Goal: Task Accomplishment & Management: Complete application form

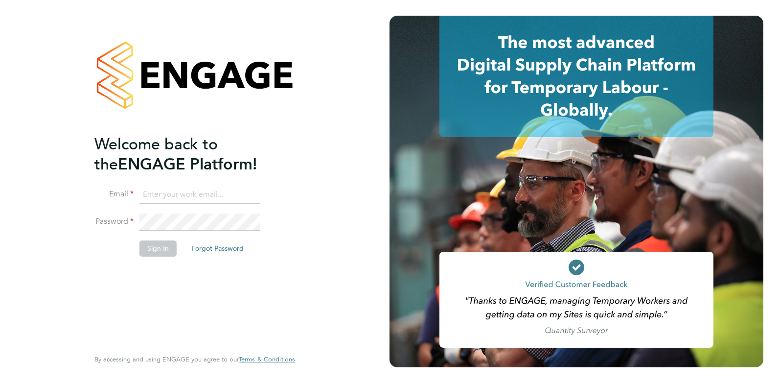
click at [194, 187] on input at bounding box center [199, 195] width 121 height 18
type input "[PERSON_NAME][EMAIL_ADDRESS][DOMAIN_NAME]"
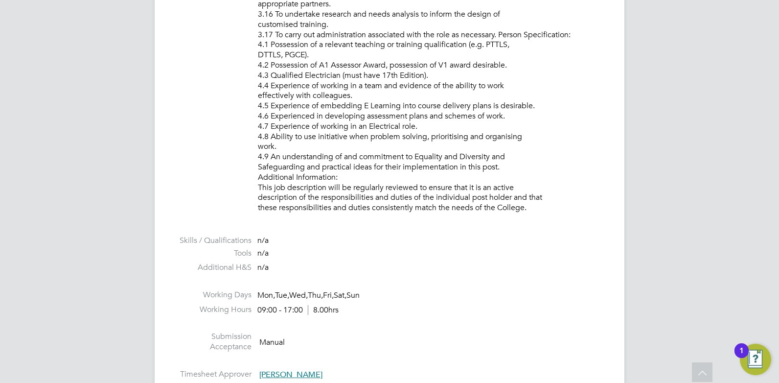
scroll to position [1635, 0]
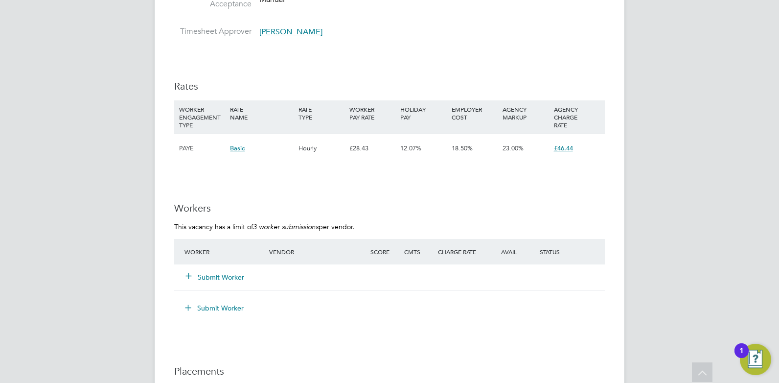
click at [224, 275] on button "Submit Worker" at bounding box center [215, 277] width 59 height 10
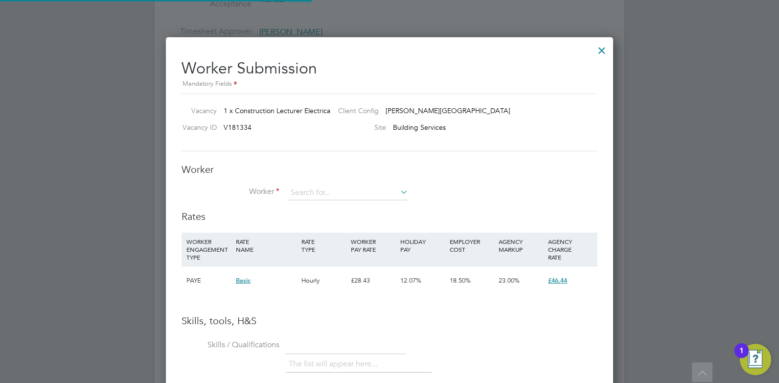
scroll to position [619, 448]
click at [317, 190] on input at bounding box center [347, 192] width 121 height 15
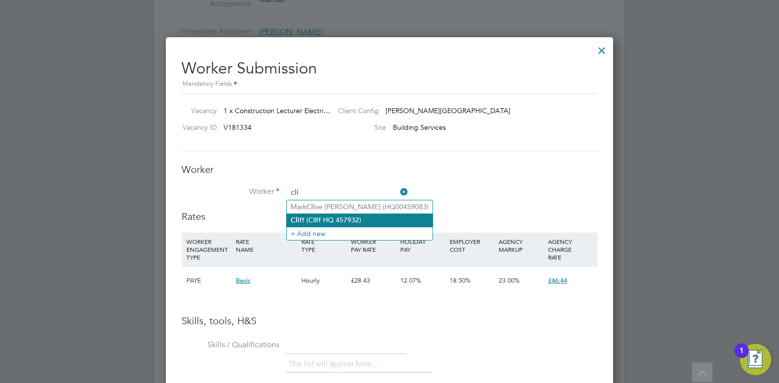
click at [331, 220] on li "Cli ff (Cliff HQ 457932)" at bounding box center [360, 219] width 146 height 13
type input "Cliff (Cliff HQ 457932)"
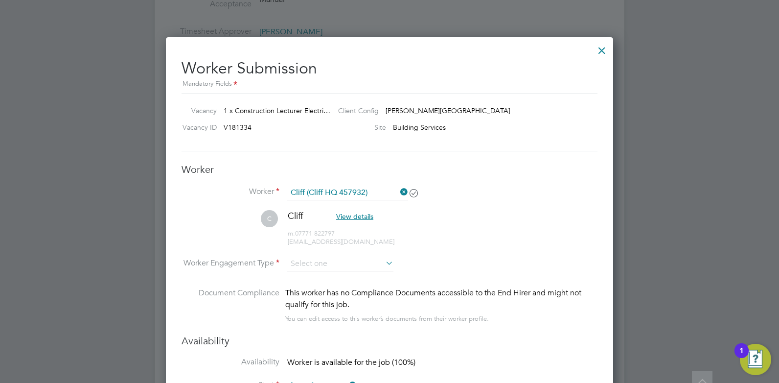
scroll to position [1733, 0]
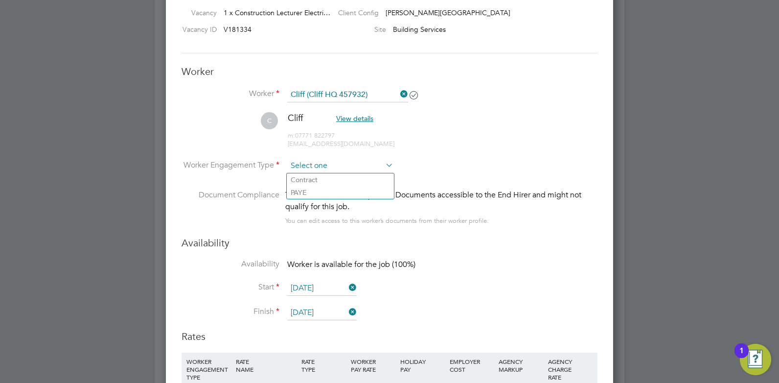
click at [319, 164] on input at bounding box center [340, 166] width 106 height 15
click at [317, 177] on li "Contract" at bounding box center [340, 179] width 107 height 13
type input "Contract"
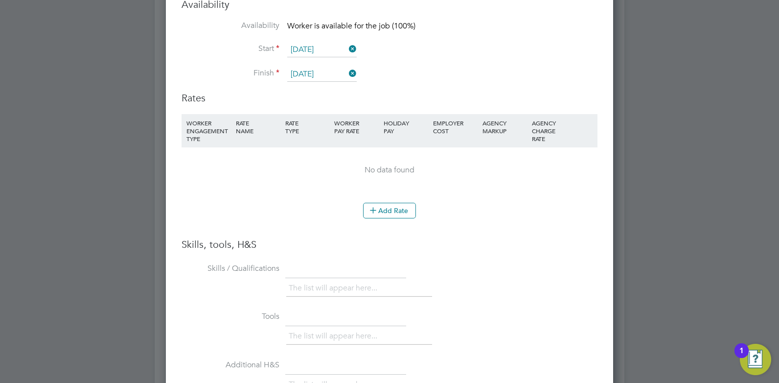
scroll to position [1825, 0]
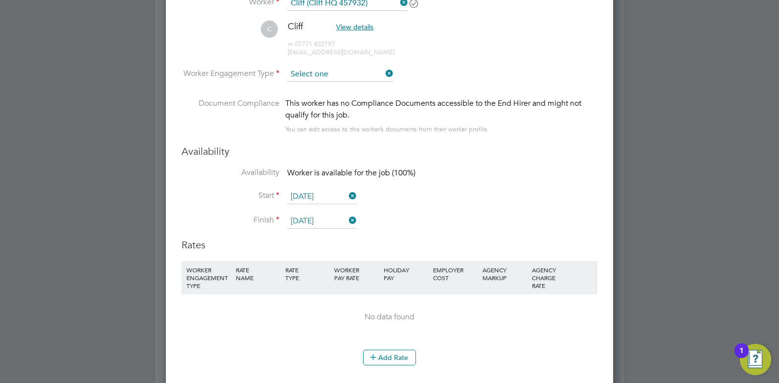
click at [337, 75] on input at bounding box center [340, 74] width 106 height 15
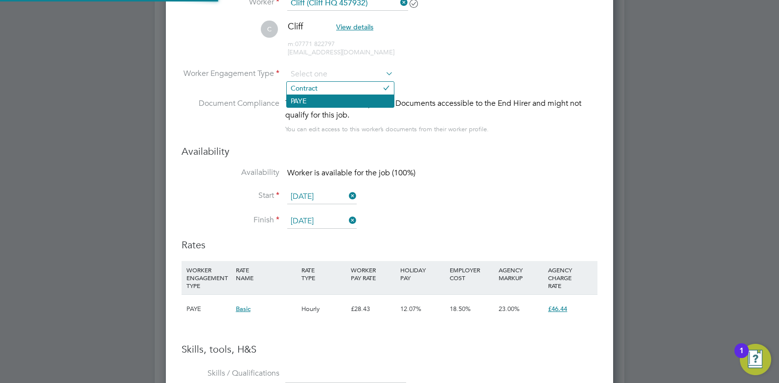
scroll to position [29, 67]
click at [330, 104] on li "PAYE" at bounding box center [340, 100] width 107 height 13
type input "PAYE"
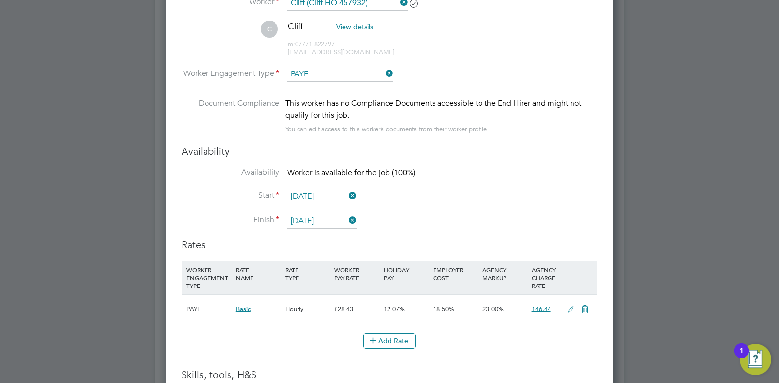
scroll to position [5, 5]
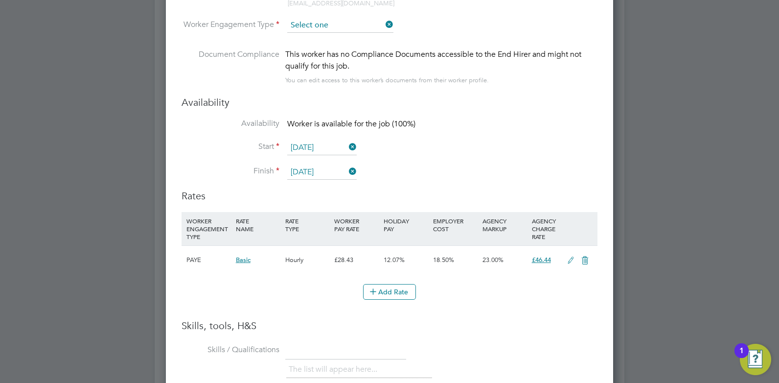
click at [337, 23] on input at bounding box center [340, 25] width 106 height 15
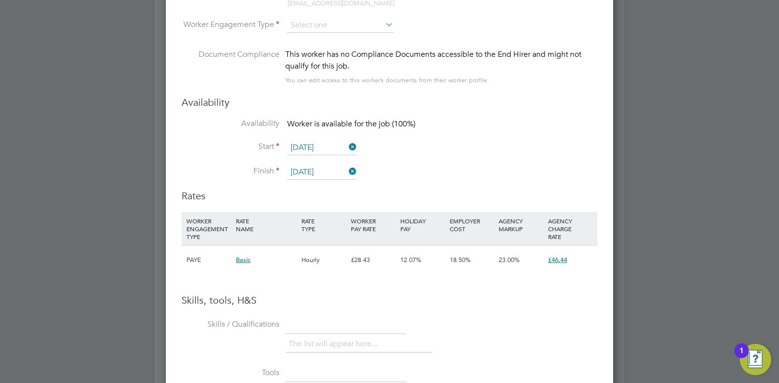
click at [316, 41] on li "Contract" at bounding box center [340, 39] width 107 height 13
type input "Contract"
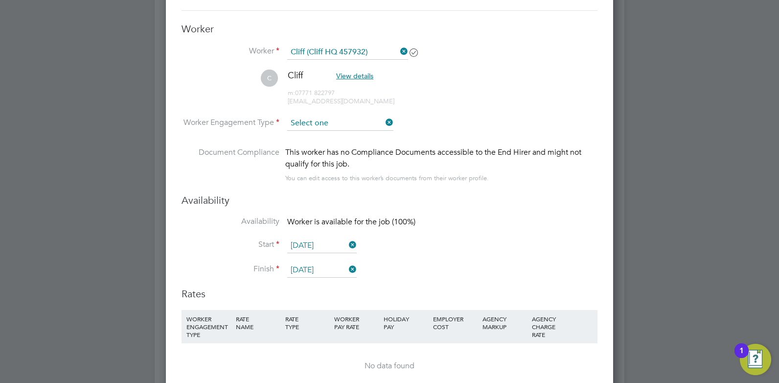
click at [355, 117] on input at bounding box center [340, 123] width 106 height 15
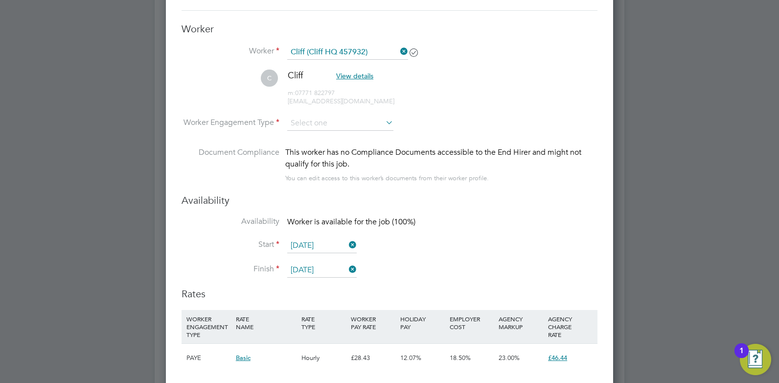
click at [326, 122] on input at bounding box center [340, 123] width 106 height 15
click at [325, 149] on li "PAYE" at bounding box center [340, 149] width 107 height 13
type input "PAYE"
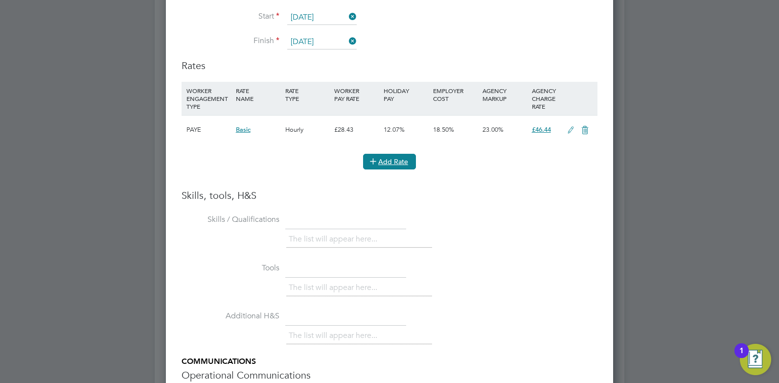
click at [388, 165] on button "Add Rate" at bounding box center [389, 162] width 53 height 16
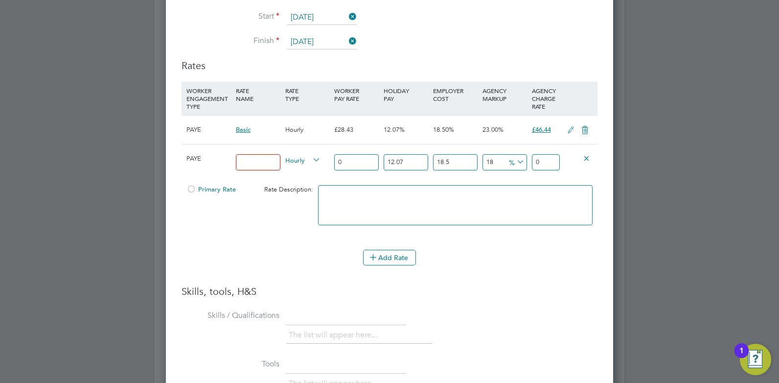
click at [254, 164] on input at bounding box center [258, 162] width 45 height 16
type input "40"
click at [347, 163] on input "0" at bounding box center [356, 162] width 45 height 16
drag, startPoint x: 247, startPoint y: 162, endPoint x: 238, endPoint y: 163, distance: 8.8
click at [238, 163] on input "40" at bounding box center [258, 162] width 45 height 16
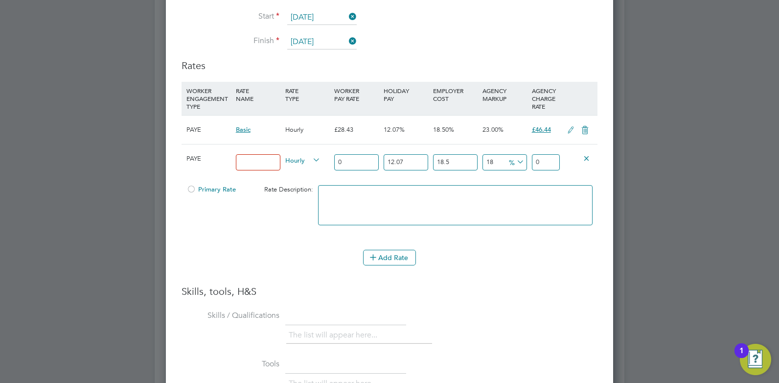
click at [353, 160] on input "0" at bounding box center [356, 162] width 45 height 16
type input "4"
type input "6.26829924"
type input "40"
type input "62.6829924"
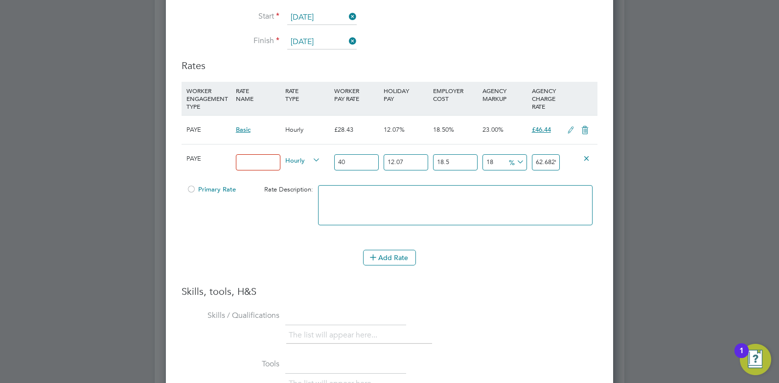
type input "4"
type input "6.26829924"
type input "0"
click at [588, 156] on icon at bounding box center [586, 157] width 7 height 7
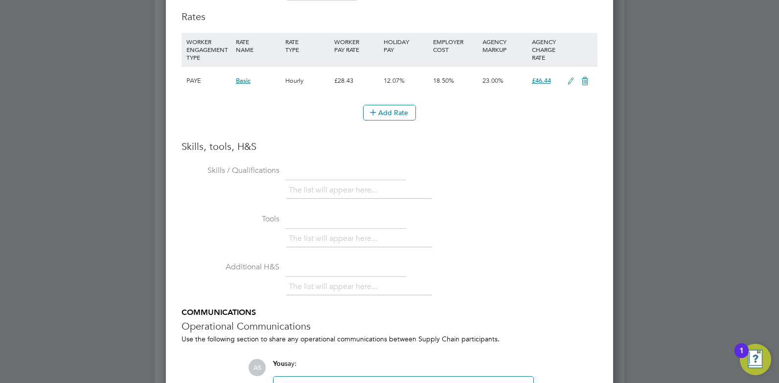
scroll to position [1955, 0]
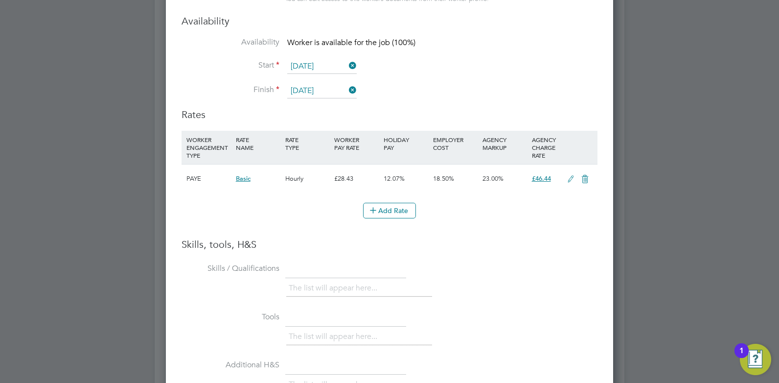
click at [474, 214] on div "Add Rate" at bounding box center [390, 211] width 416 height 16
click at [394, 212] on button "Add Rate" at bounding box center [389, 211] width 53 height 16
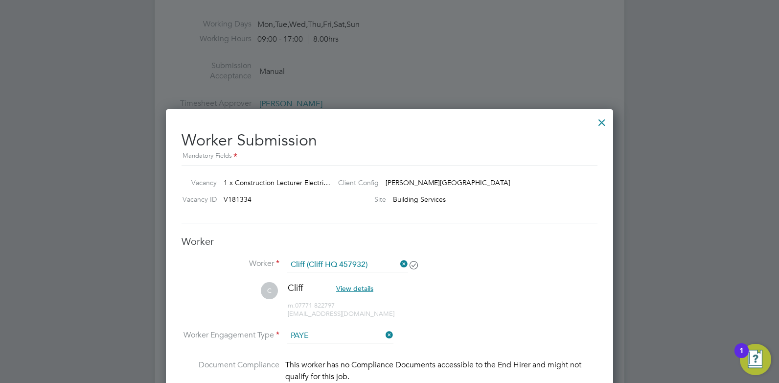
scroll to position [1661, 0]
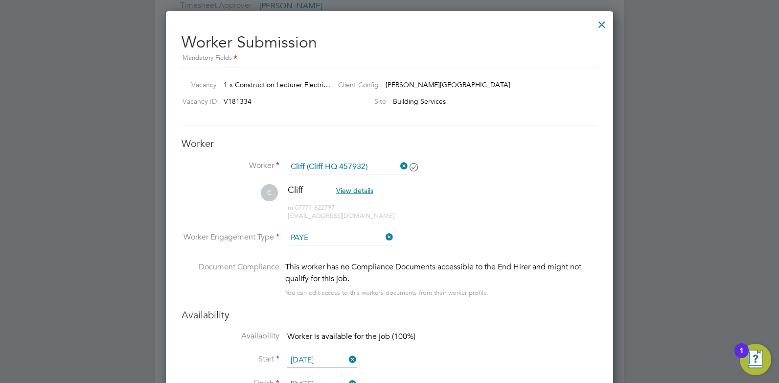
click at [600, 26] on div at bounding box center [602, 22] width 18 height 18
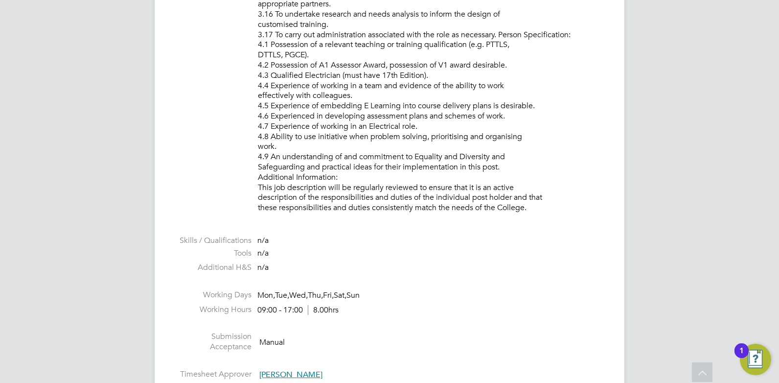
scroll to position [1586, 0]
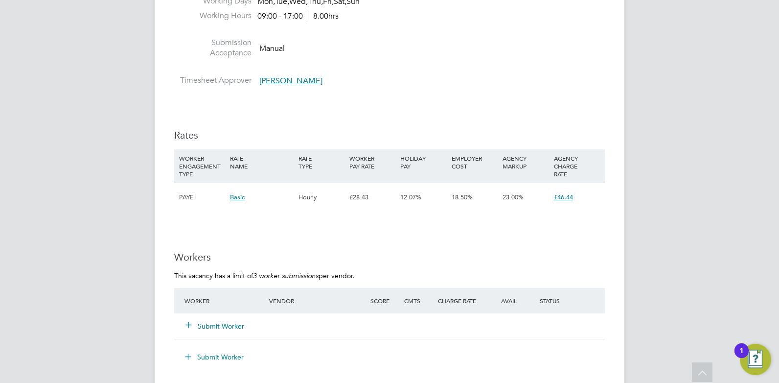
click at [216, 327] on button "Submit Worker" at bounding box center [215, 326] width 59 height 10
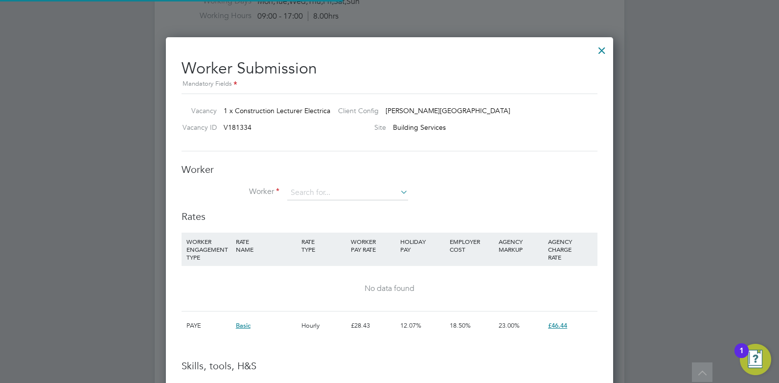
scroll to position [5, 5]
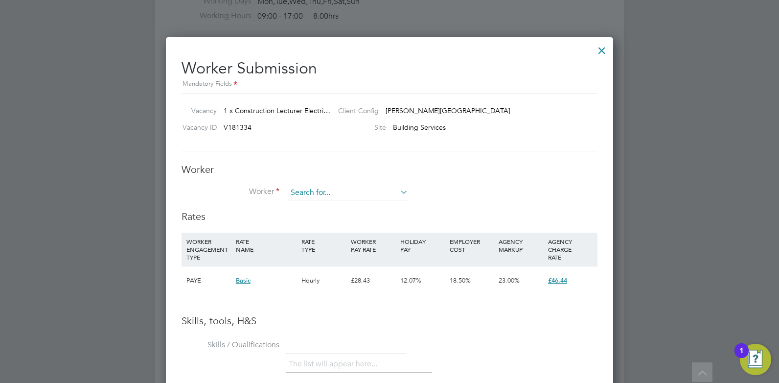
click at [310, 188] on input at bounding box center [347, 192] width 121 height 15
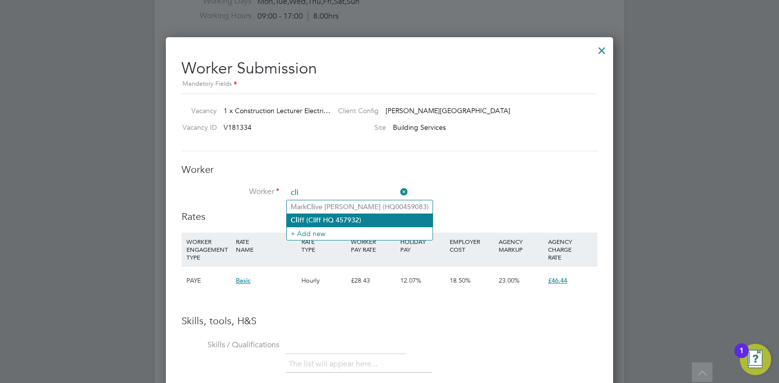
click at [331, 217] on li "Cli ff (Cliff HQ 457932)" at bounding box center [360, 219] width 146 height 13
type input "Cliff (Cliff HQ 457932)"
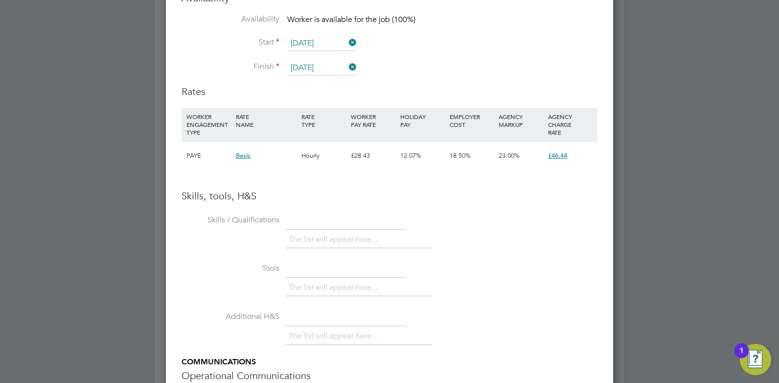
scroll to position [1831, 0]
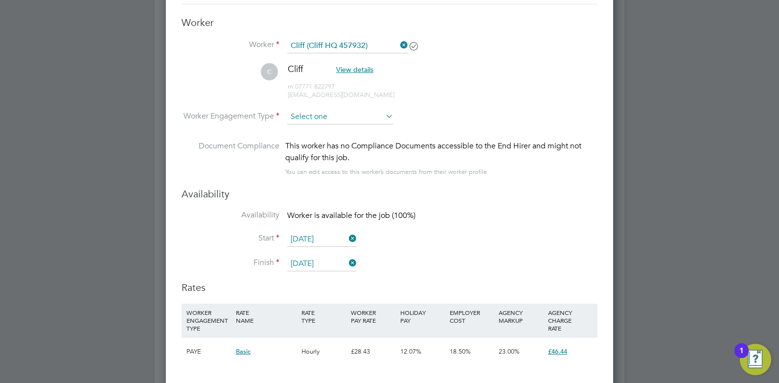
click at [329, 117] on input at bounding box center [340, 117] width 106 height 15
click at [317, 135] on li "Contract" at bounding box center [340, 130] width 107 height 13
type input "Contract"
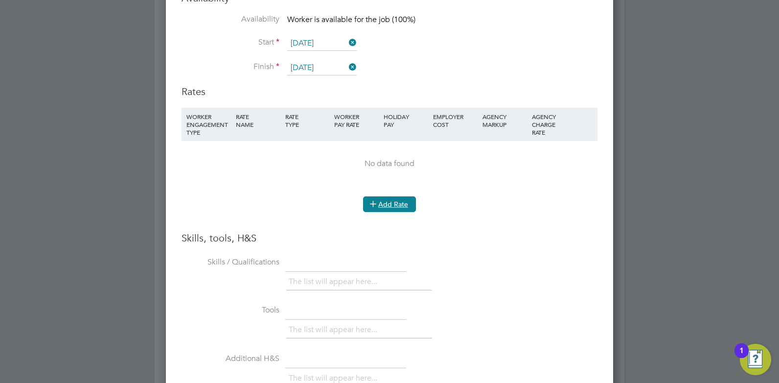
click at [391, 202] on button "Add Rate" at bounding box center [389, 204] width 53 height 16
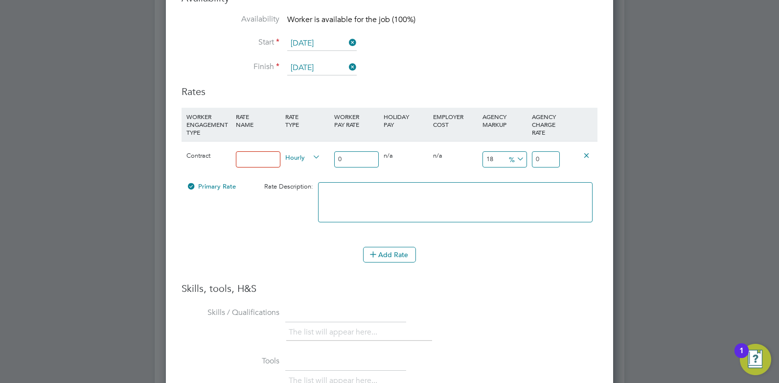
click at [267, 162] on input at bounding box center [258, 159] width 45 height 16
type input "Rate"
click at [365, 156] on input "0" at bounding box center [356, 159] width 45 height 16
type input "4"
type input "4.72"
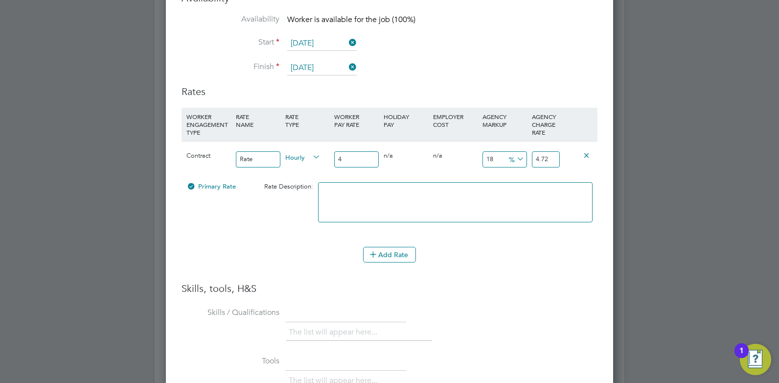
type input "40"
type input "47.2"
type input "40"
click at [486, 157] on input "18" at bounding box center [504, 159] width 45 height 16
type input "3"
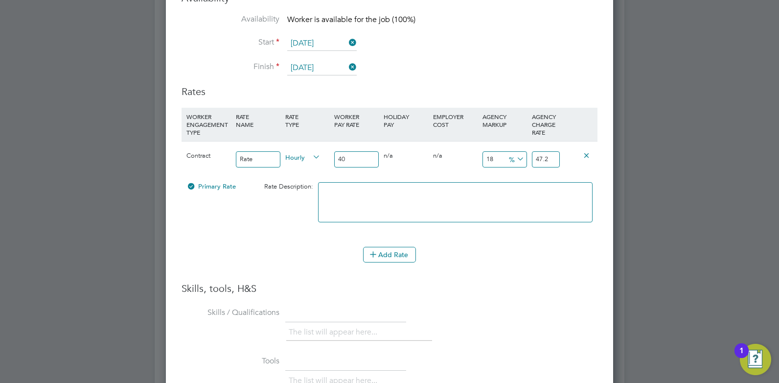
type input "41.2"
type input "2"
type input "40.8"
type input "23"
type input "49.2"
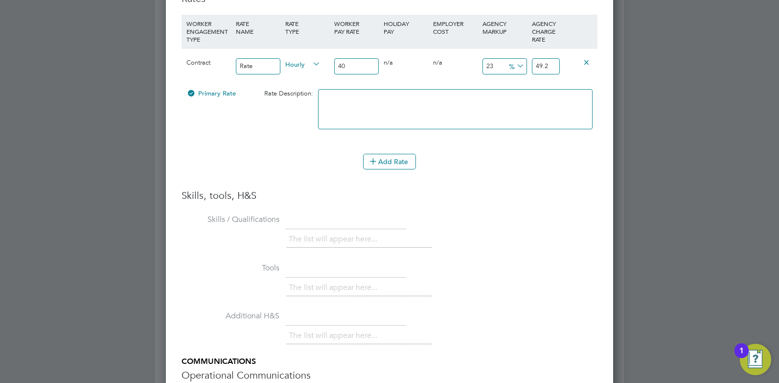
scroll to position [1924, 0]
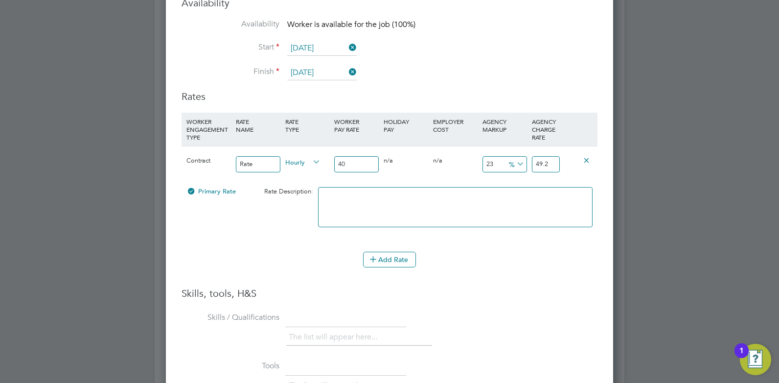
type input "23"
drag, startPoint x: 347, startPoint y: 162, endPoint x: 341, endPoint y: 163, distance: 6.1
click at [341, 163] on input "40" at bounding box center [356, 164] width 45 height 16
type input "45"
type input "55.35"
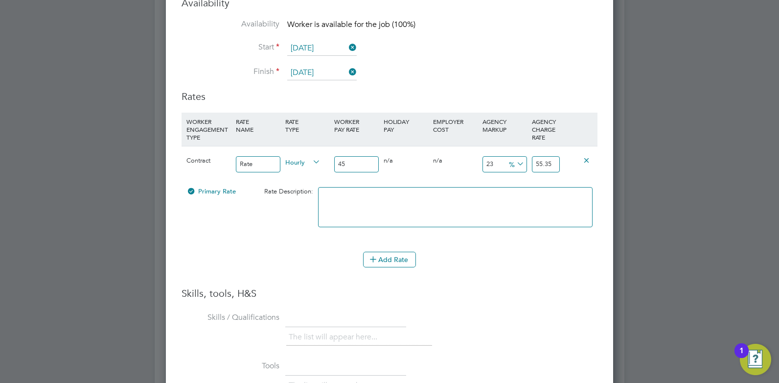
type input "45"
click at [366, 200] on textarea at bounding box center [455, 207] width 275 height 40
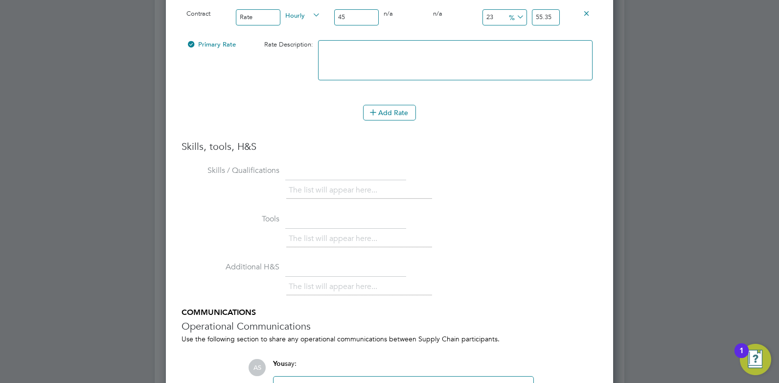
scroll to position [2169, 0]
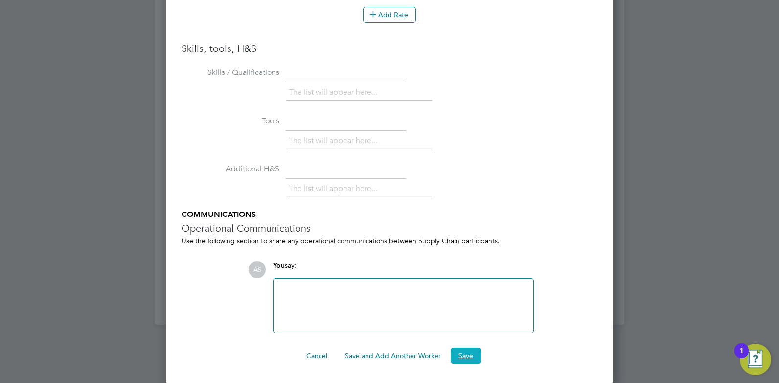
click at [473, 359] on button "Save" at bounding box center [466, 355] width 30 height 16
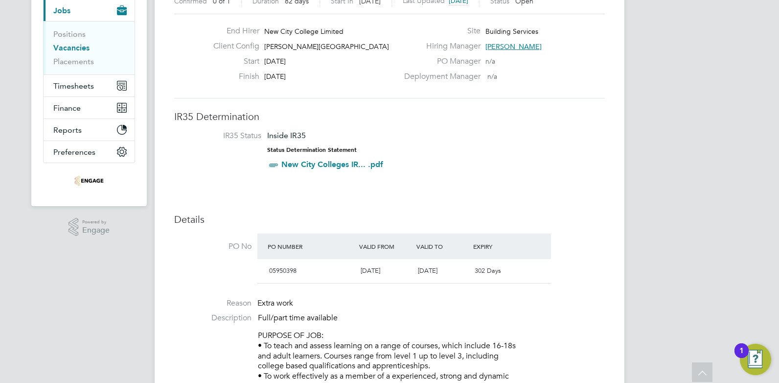
scroll to position [0, 0]
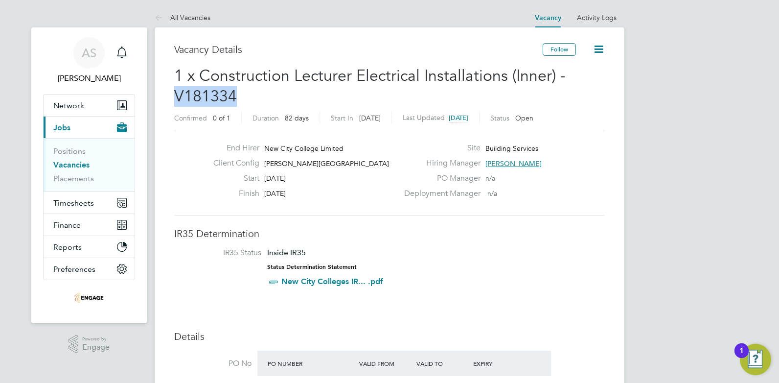
drag, startPoint x: 236, startPoint y: 95, endPoint x: 165, endPoint y: 97, distance: 70.5
drag, startPoint x: 173, startPoint y: 97, endPoint x: 178, endPoint y: 100, distance: 6.0
copy span "V181334"
click at [77, 164] on link "Vacancies" at bounding box center [71, 164] width 36 height 9
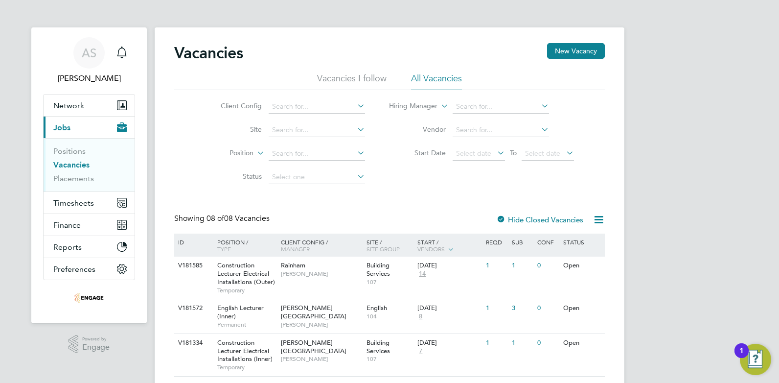
scroll to position [98, 0]
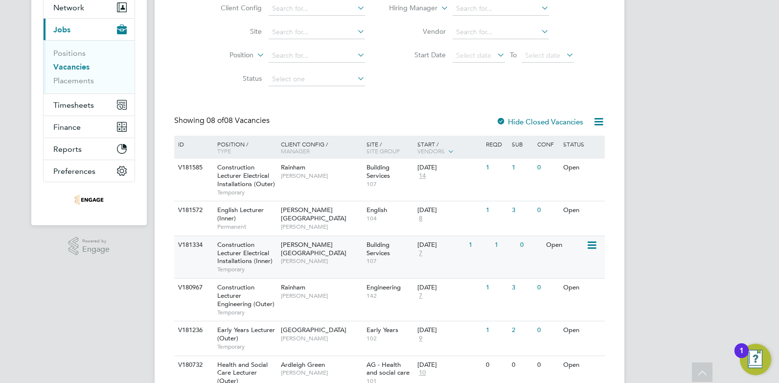
click at [447, 252] on div "29 Sep 2025 7" at bounding box center [440, 249] width 51 height 26
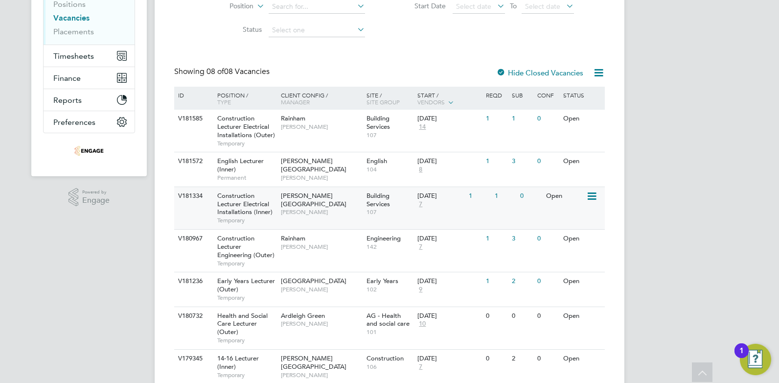
click at [421, 204] on span "7" at bounding box center [420, 204] width 6 height 8
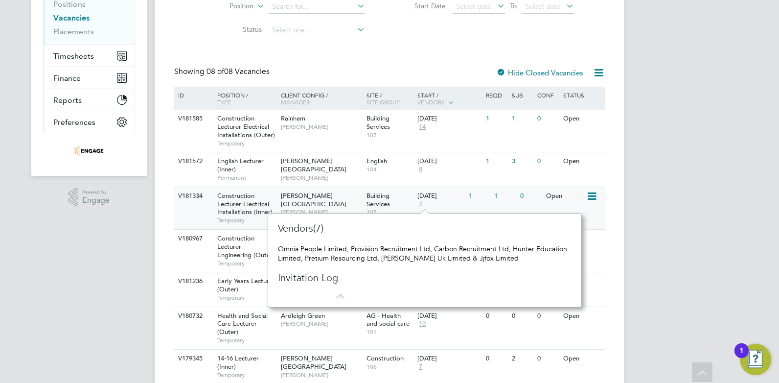
click at [421, 204] on span "7" at bounding box center [420, 204] width 6 height 8
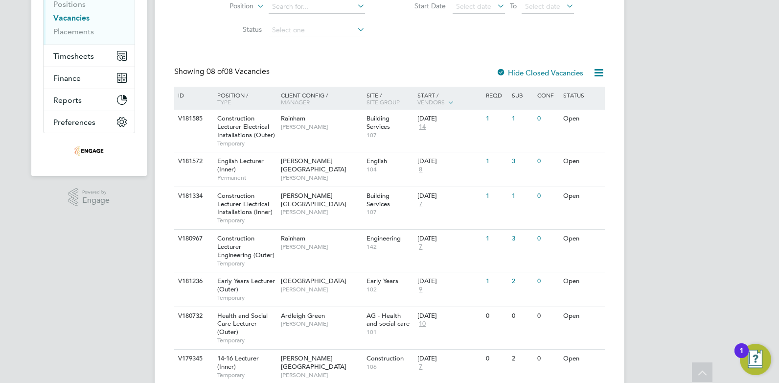
click at [698, 207] on div "AS Amy Savva Notifications Applications: Network Team Members Businesses Sites …" at bounding box center [389, 157] width 779 height 608
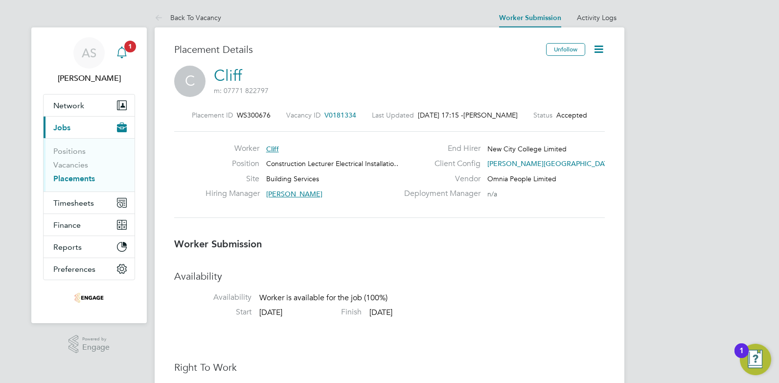
click at [130, 45] on span "1" at bounding box center [130, 47] width 12 height 12
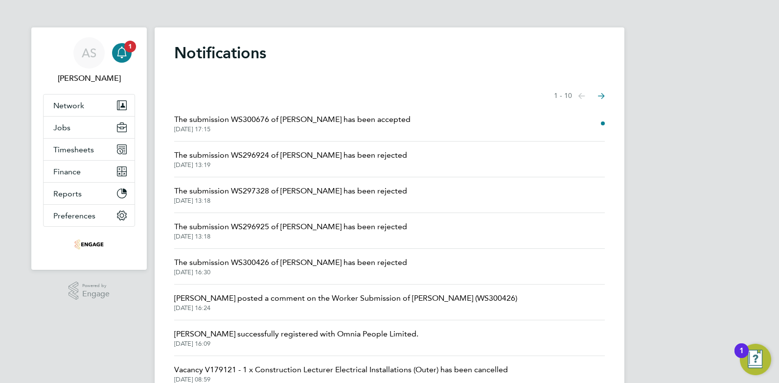
click at [227, 118] on span "The submission WS300676 of Cliff has been accepted" at bounding box center [292, 120] width 236 height 12
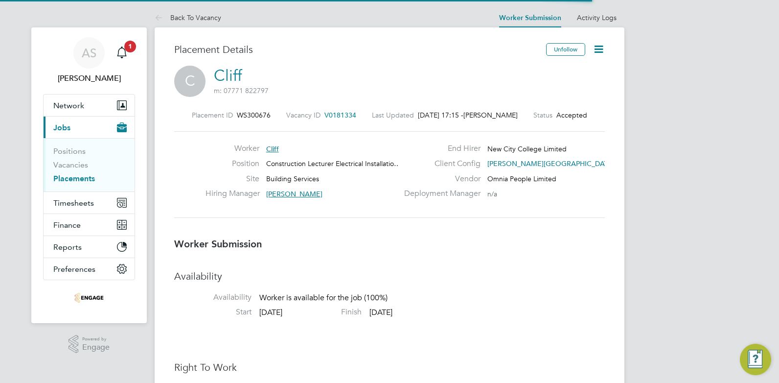
scroll to position [5, 5]
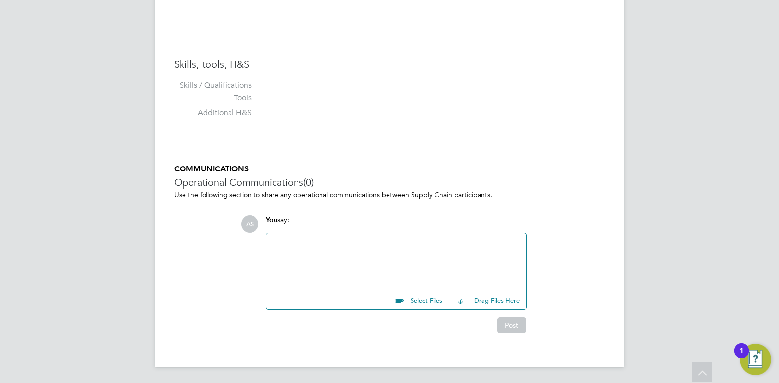
click at [433, 300] on input "file" at bounding box center [446, 299] width 147 height 14
type input "C:\fakepath\Purchase Wycliff HQ00457932.doc"
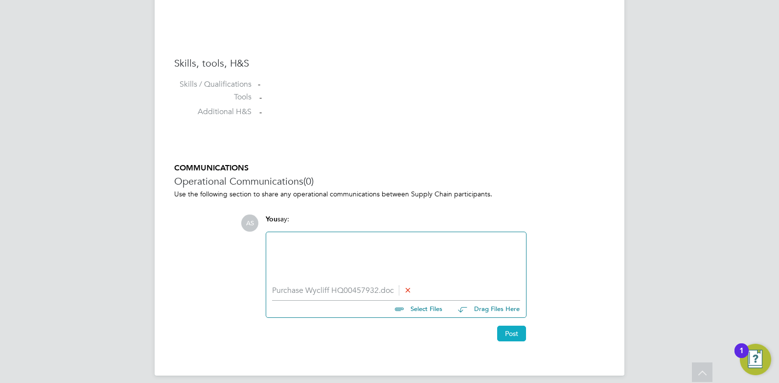
click at [508, 334] on button "Post" at bounding box center [511, 333] width 29 height 16
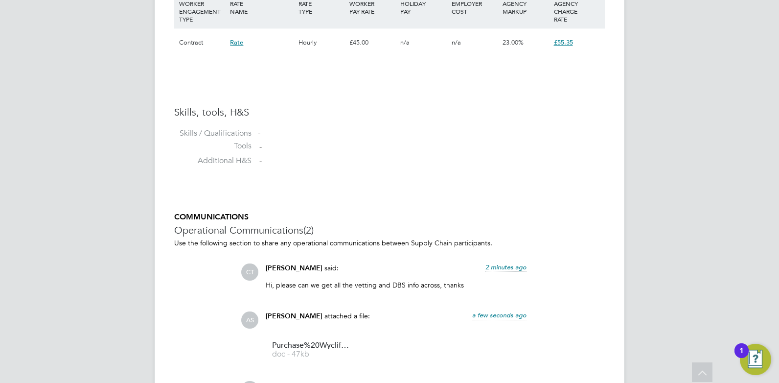
scroll to position [849, 0]
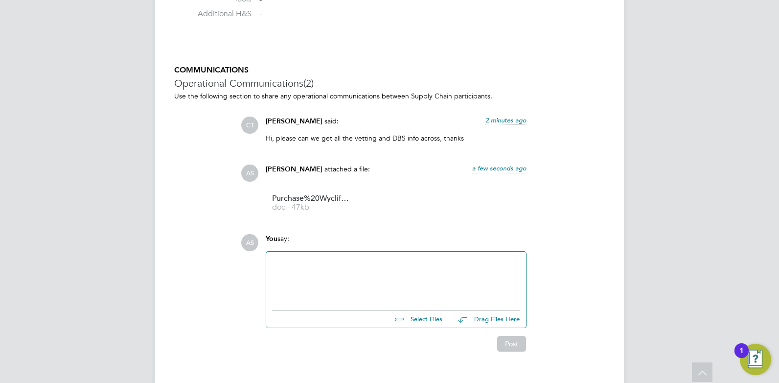
click at [335, 260] on div at bounding box center [396, 278] width 248 height 42
click at [414, 262] on div "My vetting team will upload his documents" at bounding box center [396, 278] width 248 height 42
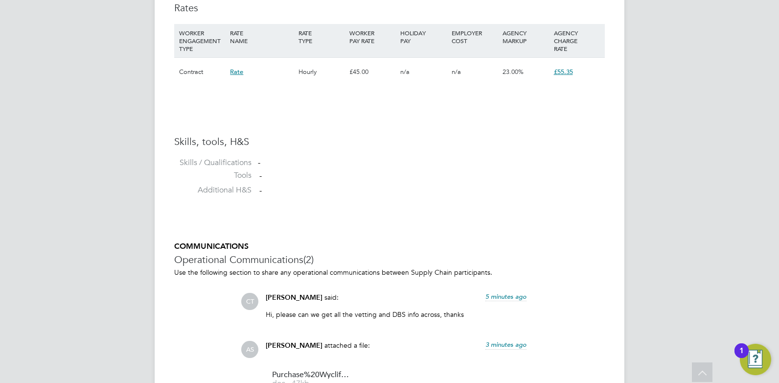
scroll to position [869, 0]
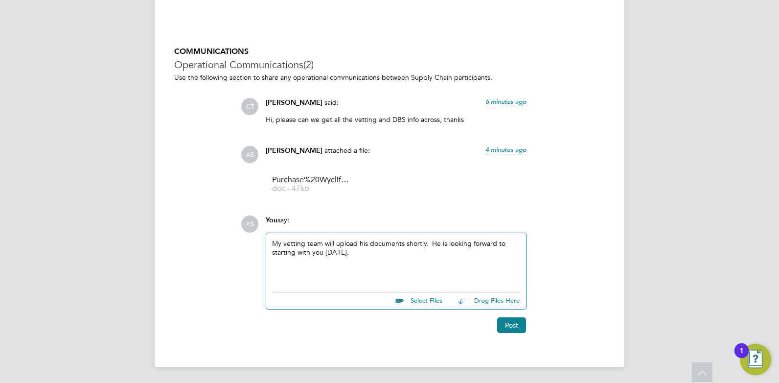
click at [434, 252] on div "My vetting team will upload his documents shortly. He is looking forward to sta…" at bounding box center [396, 260] width 248 height 42
click at [514, 322] on button "Post" at bounding box center [511, 325] width 29 height 16
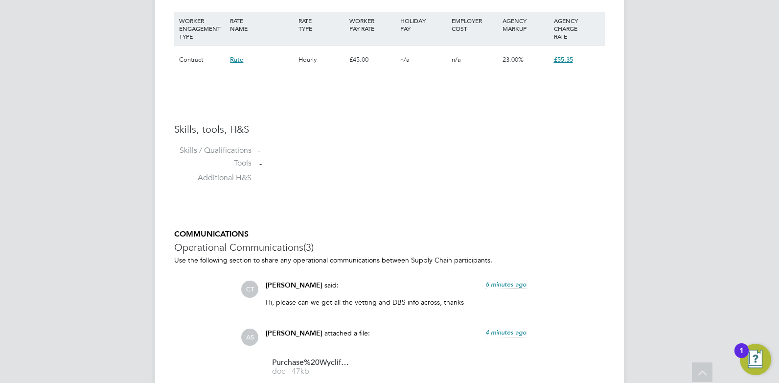
scroll to position [587, 0]
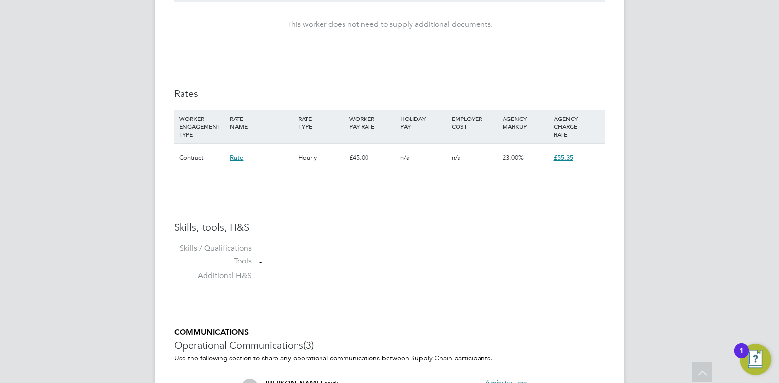
click at [237, 160] on span "Rate" at bounding box center [236, 157] width 13 height 8
click at [549, 40] on div "This worker does not need to supply additional documents." at bounding box center [389, 25] width 411 height 46
click at [769, 142] on div "AS Amy Savva Notifications 1 Applications: Network Team Members Businesses Site…" at bounding box center [389, 66] width 779 height 1307
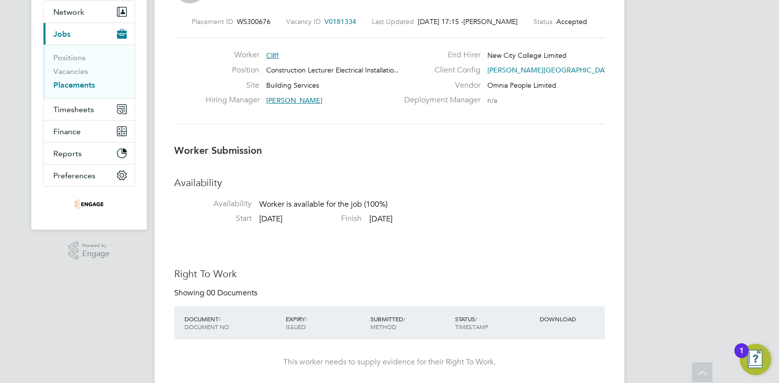
scroll to position [0, 0]
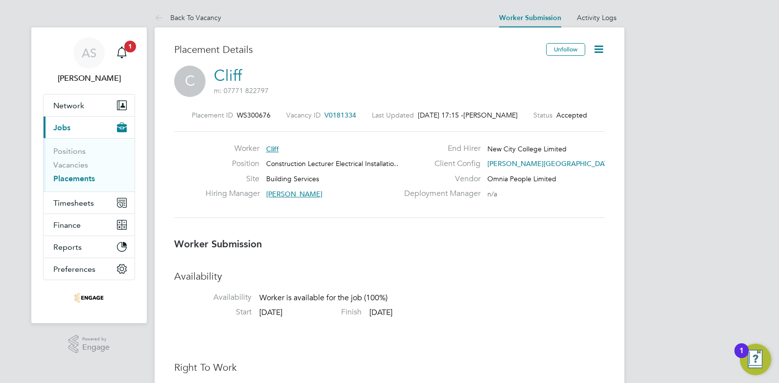
click at [600, 45] on icon at bounding box center [599, 49] width 12 height 12
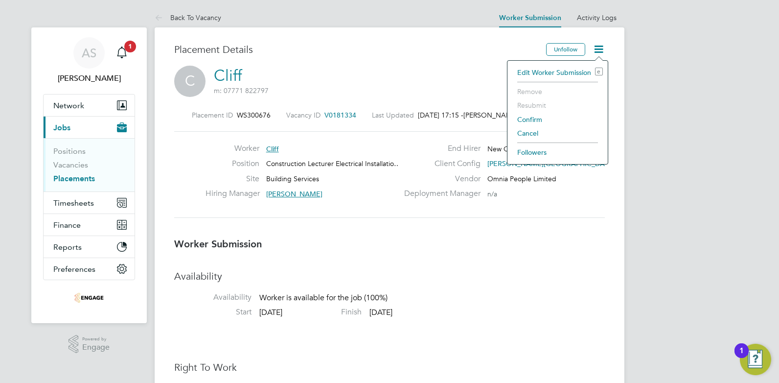
click at [537, 118] on li "Confirm" at bounding box center [557, 120] width 91 height 14
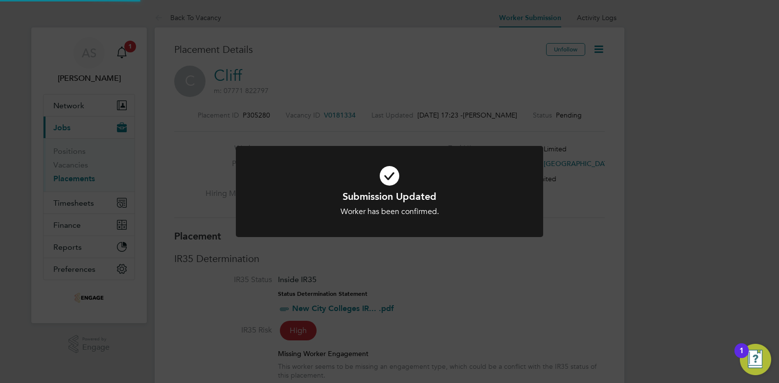
scroll to position [17, 92]
click at [528, 104] on div "Submission Updated Worker has been confirmed. Cancel Okay" at bounding box center [389, 191] width 779 height 383
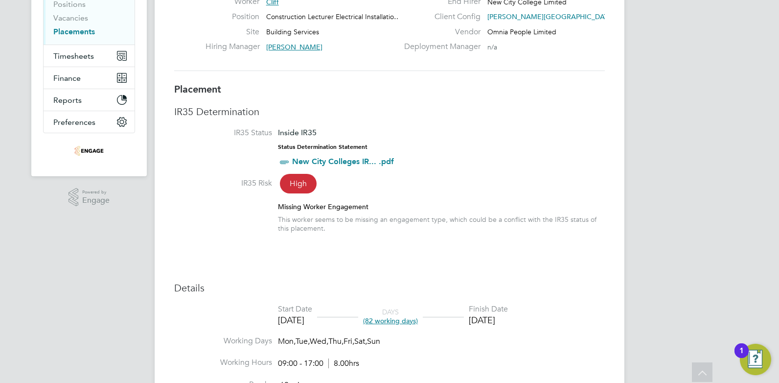
scroll to position [0, 0]
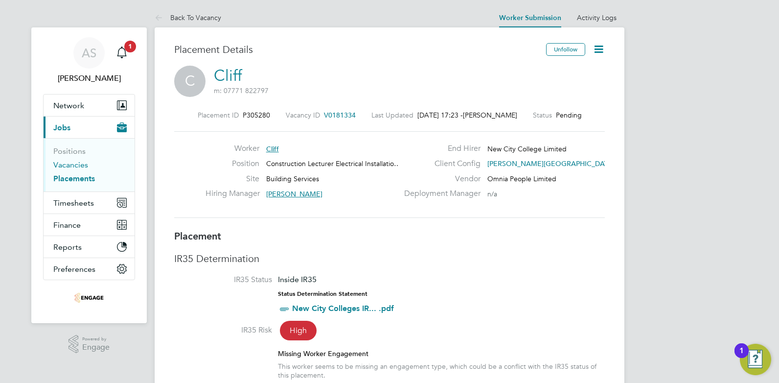
click at [79, 161] on link "Vacancies" at bounding box center [70, 164] width 35 height 9
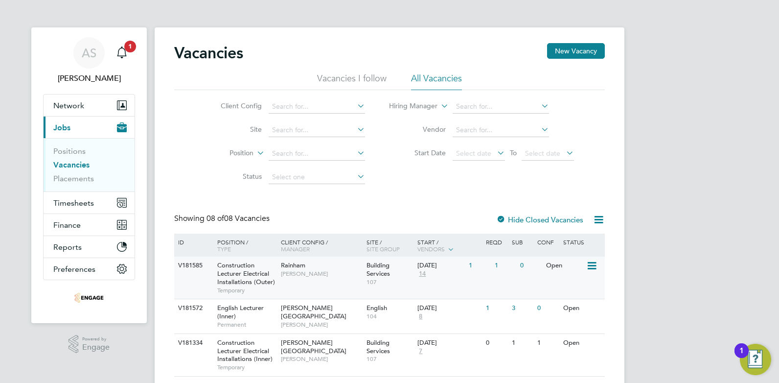
click at [587, 265] on icon at bounding box center [591, 266] width 10 height 12
click at [360, 85] on li "Vacancies I follow" at bounding box center [351, 81] width 69 height 18
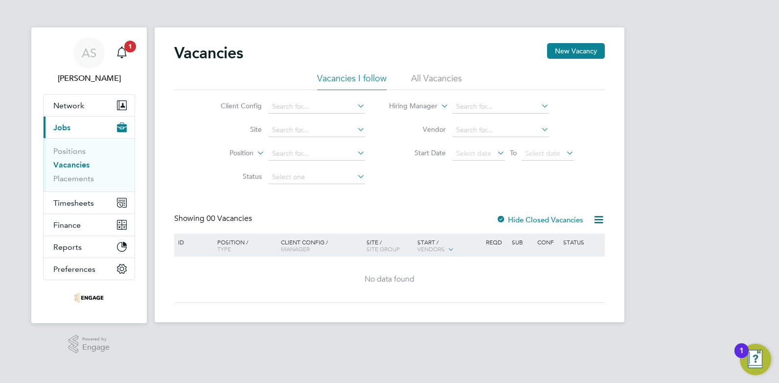
click at [438, 86] on li "All Vacancies" at bounding box center [436, 81] width 51 height 18
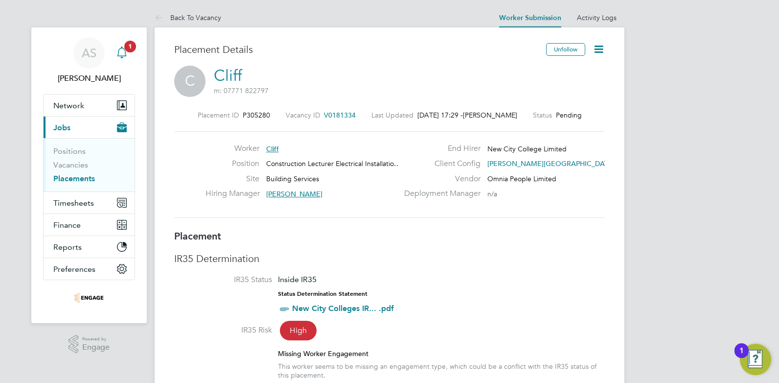
click at [130, 47] on span "1" at bounding box center [130, 47] width 12 height 12
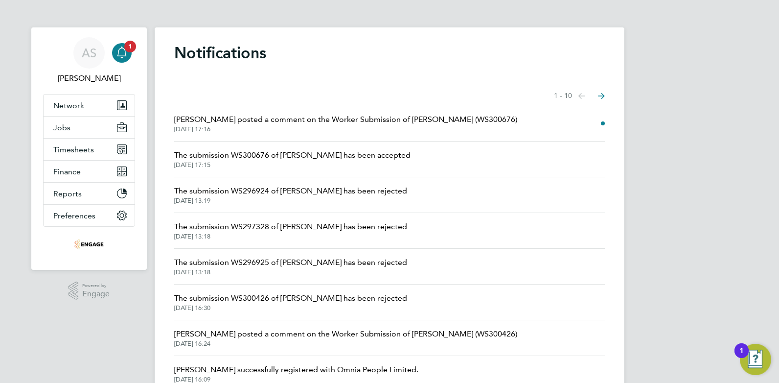
click at [218, 120] on span "[PERSON_NAME] posted a comment on the Worker Submission of [PERSON_NAME] (WS300…" at bounding box center [345, 120] width 343 height 12
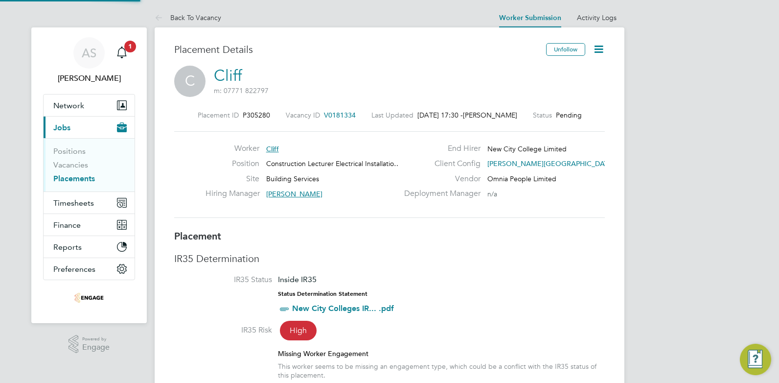
scroll to position [9, 72]
